Goal: Task Accomplishment & Management: Complete application form

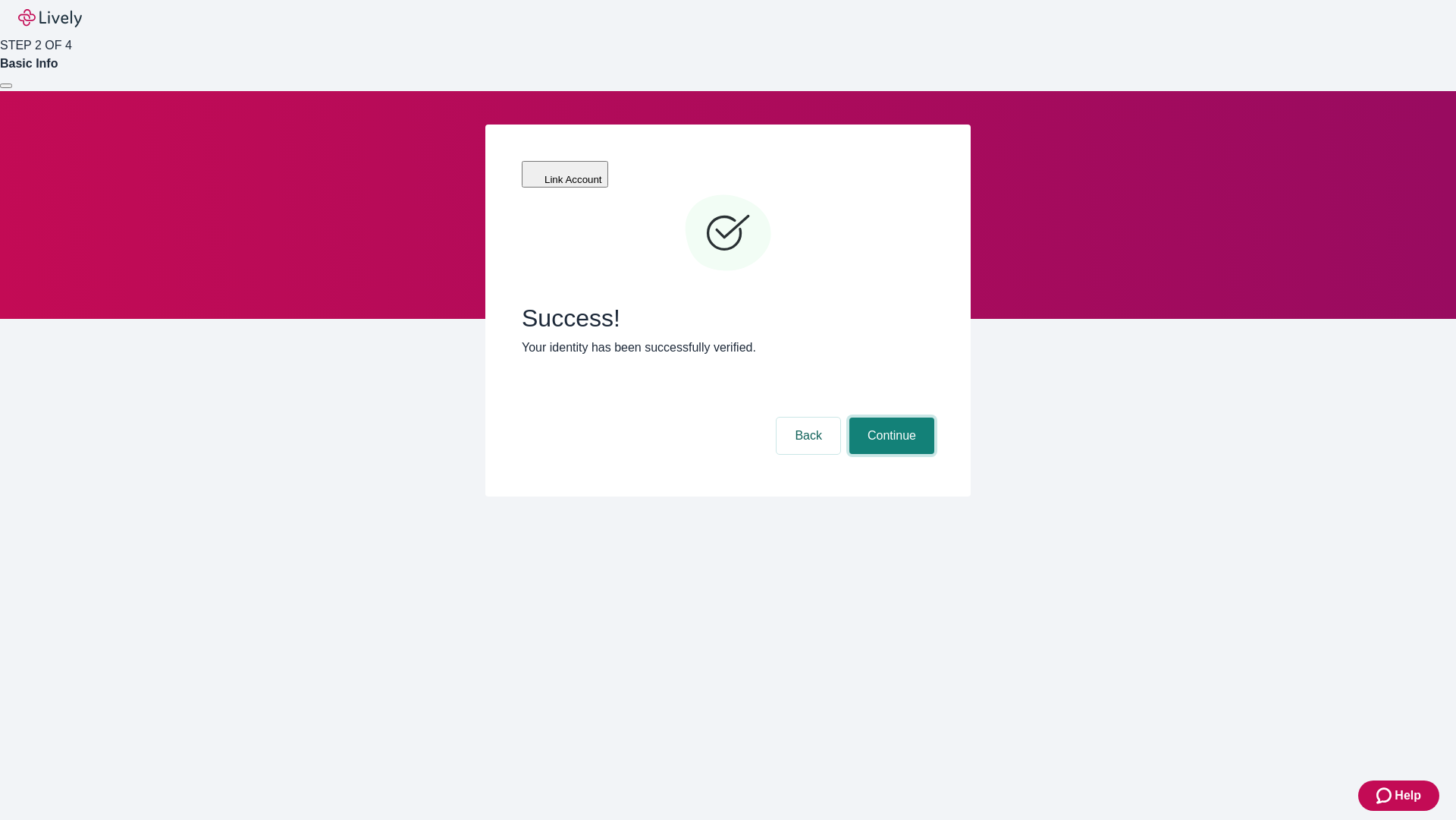
click at [890, 417] on button "Continue" at bounding box center [892, 435] width 85 height 36
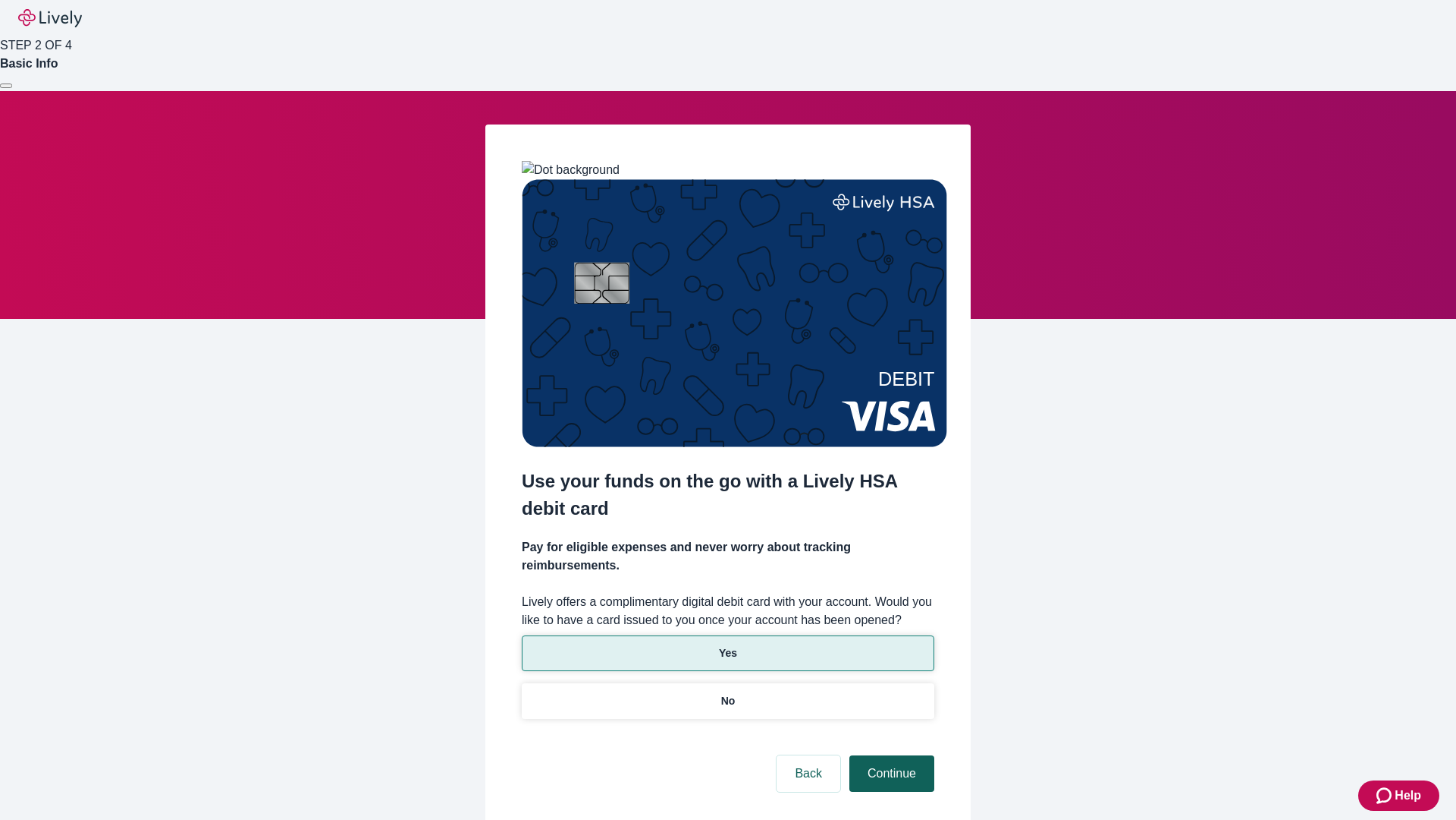
click at [727, 645] on p "Yes" at bounding box center [728, 653] width 18 height 16
click at [890, 755] on button "Continue" at bounding box center [892, 773] width 85 height 36
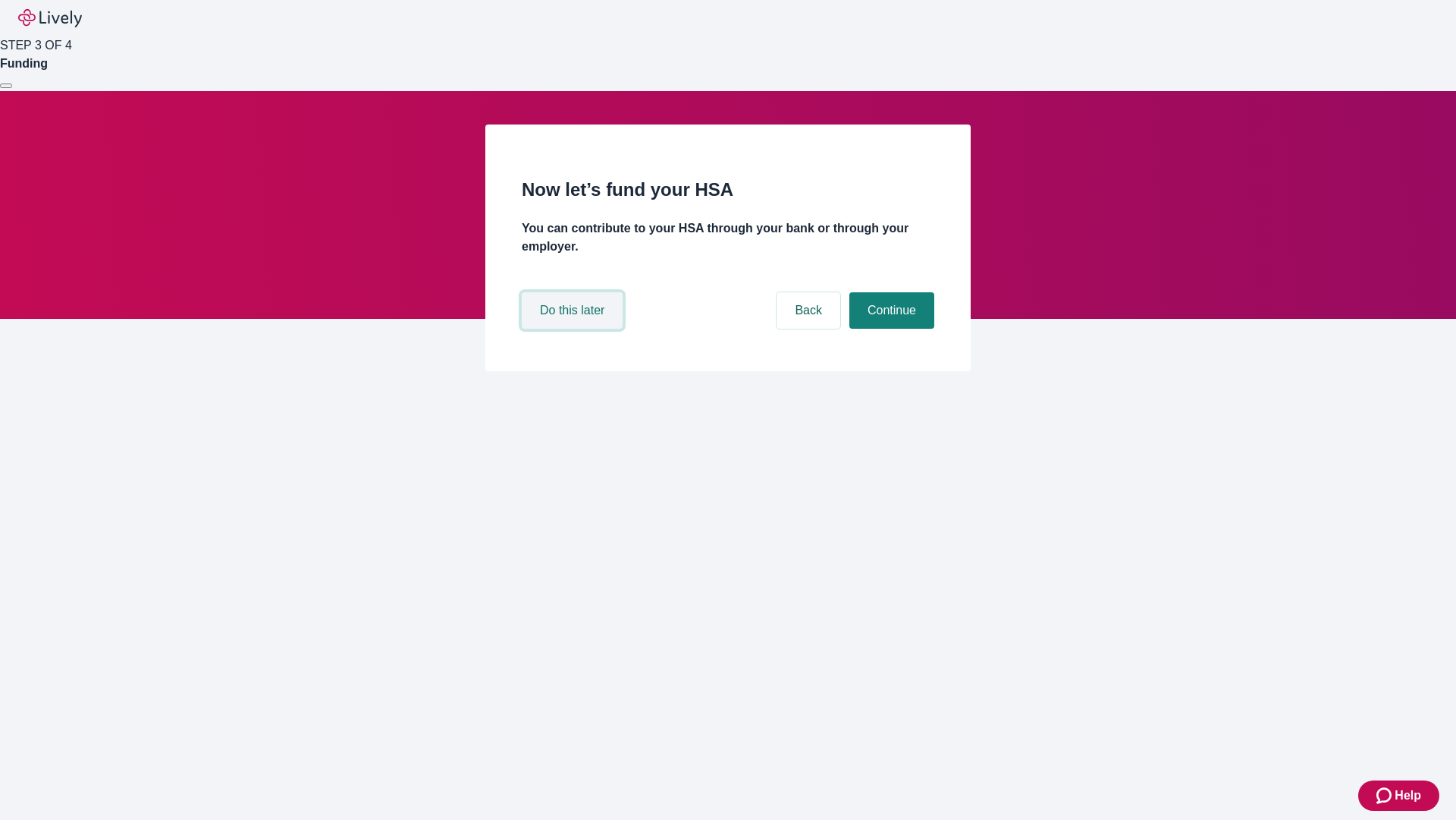
click at [575, 329] on button "Do this later" at bounding box center [572, 310] width 101 height 36
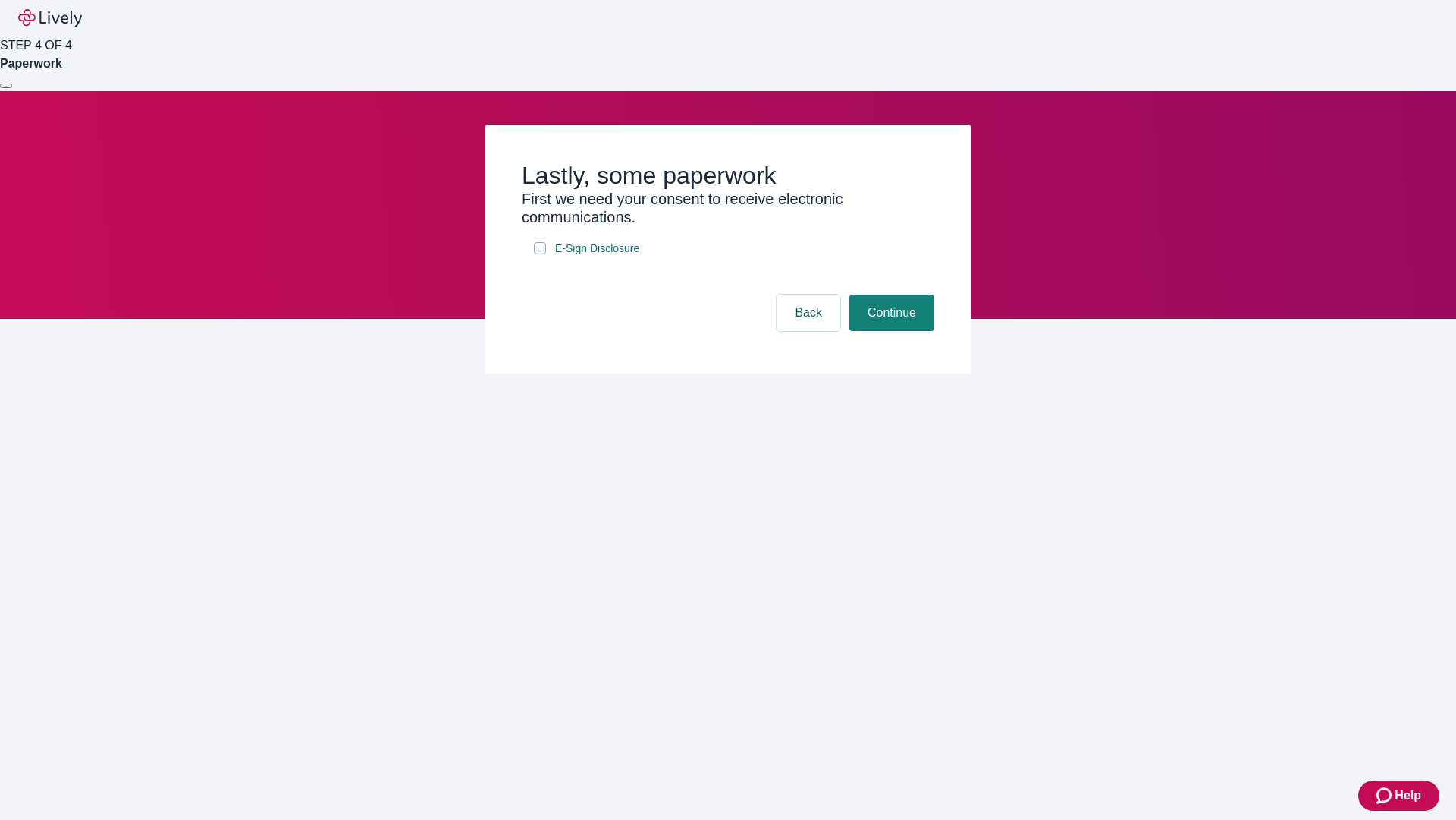
click at [540, 254] on input "E-Sign Disclosure" at bounding box center [540, 248] width 12 height 12
checkbox input "true"
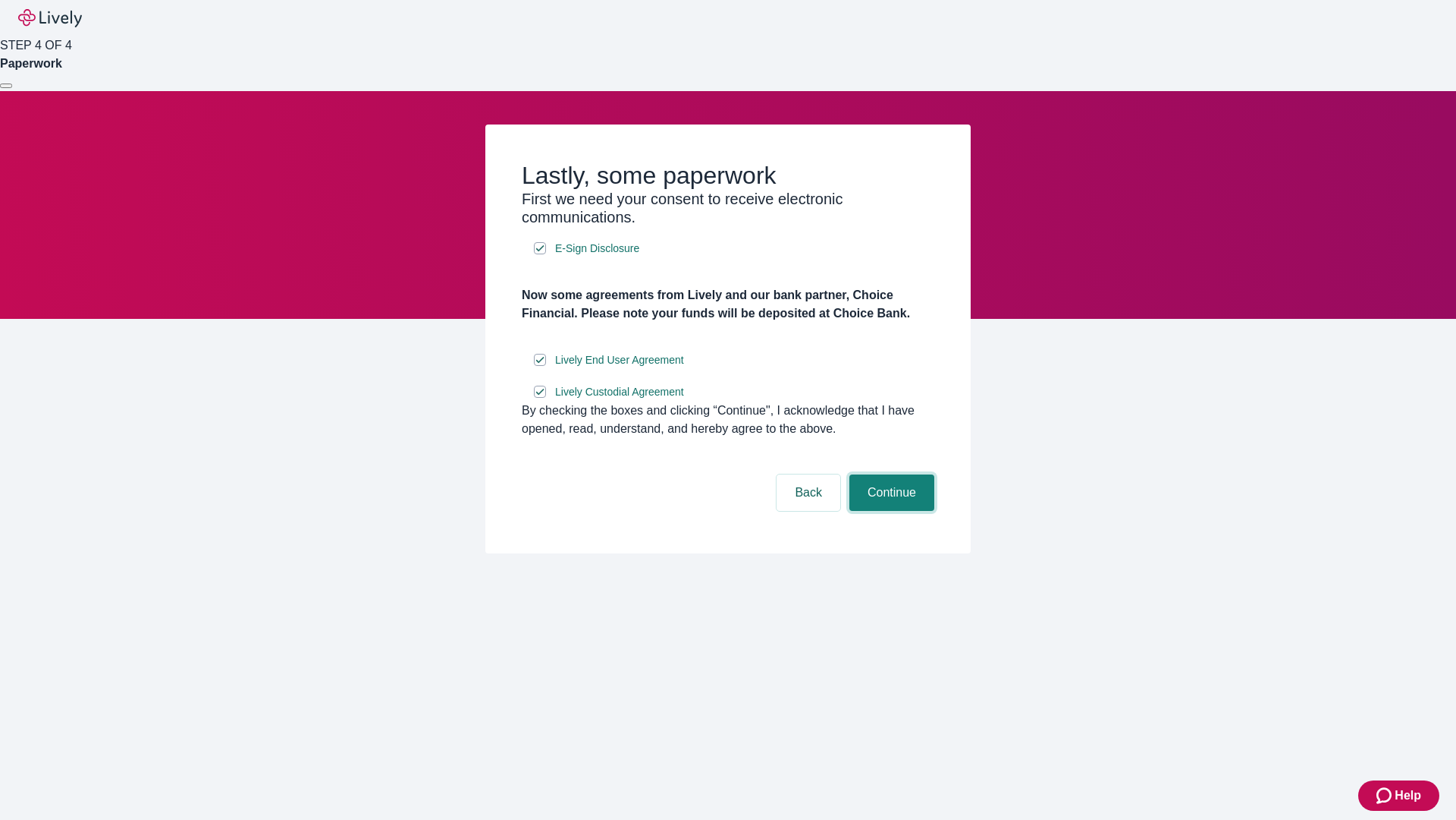
click at [890, 510] on button "Continue" at bounding box center [892, 492] width 85 height 36
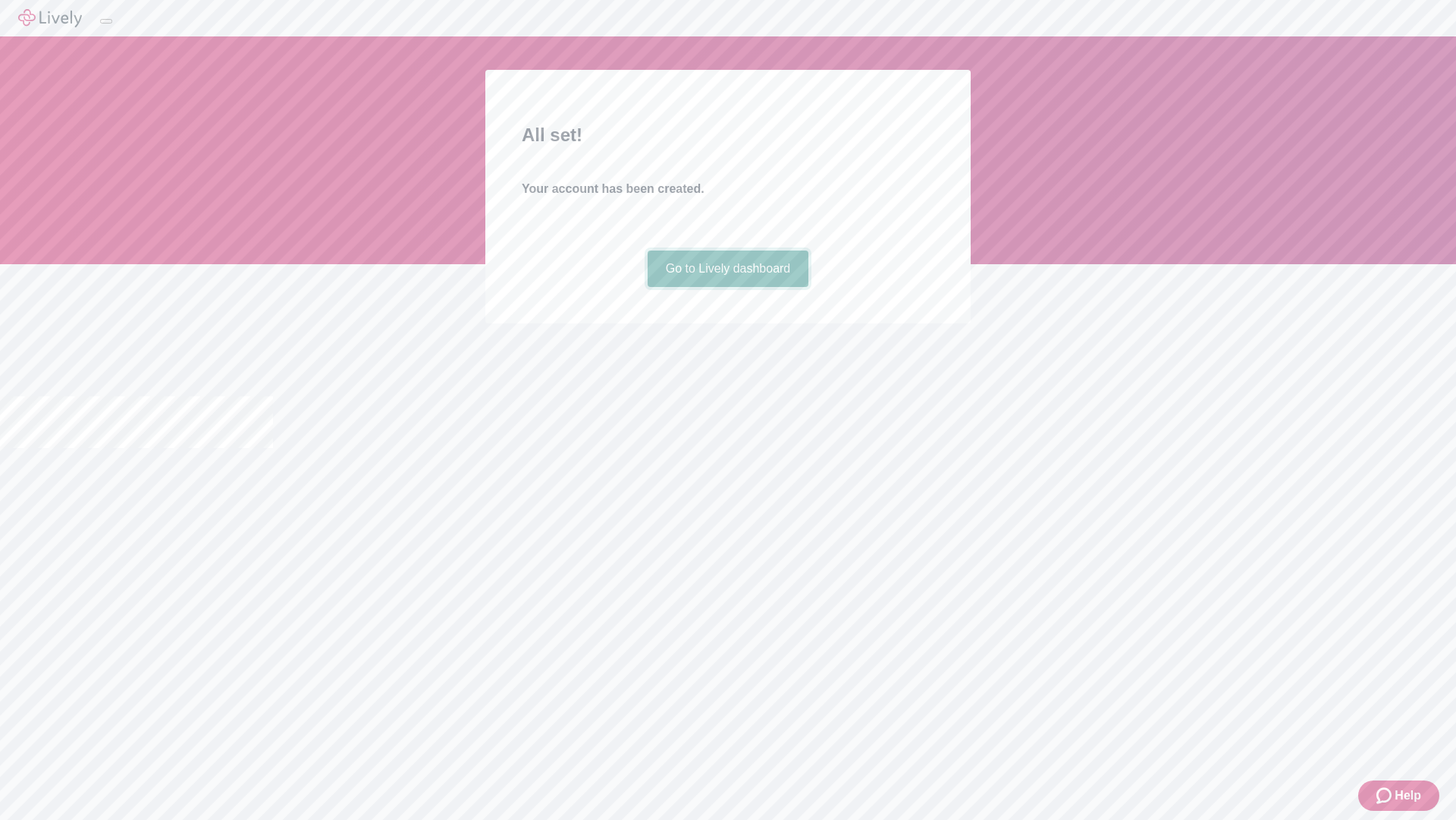
click at [727, 287] on link "Go to Lively dashboard" at bounding box center [728, 269] width 162 height 36
